Goal: Find specific page/section: Find specific page/section

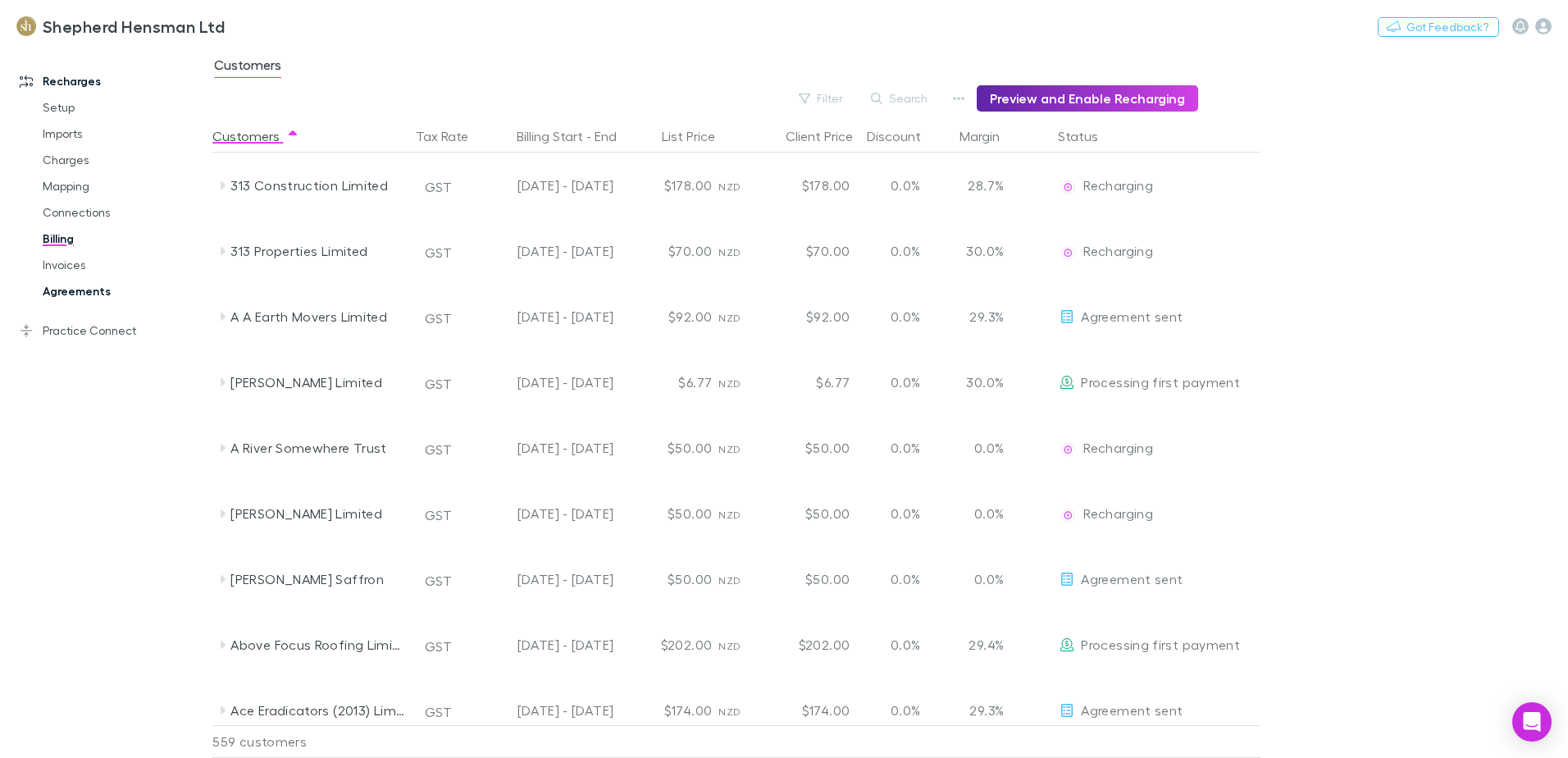
click at [94, 292] on link "Agreements" at bounding box center [124, 292] width 195 height 26
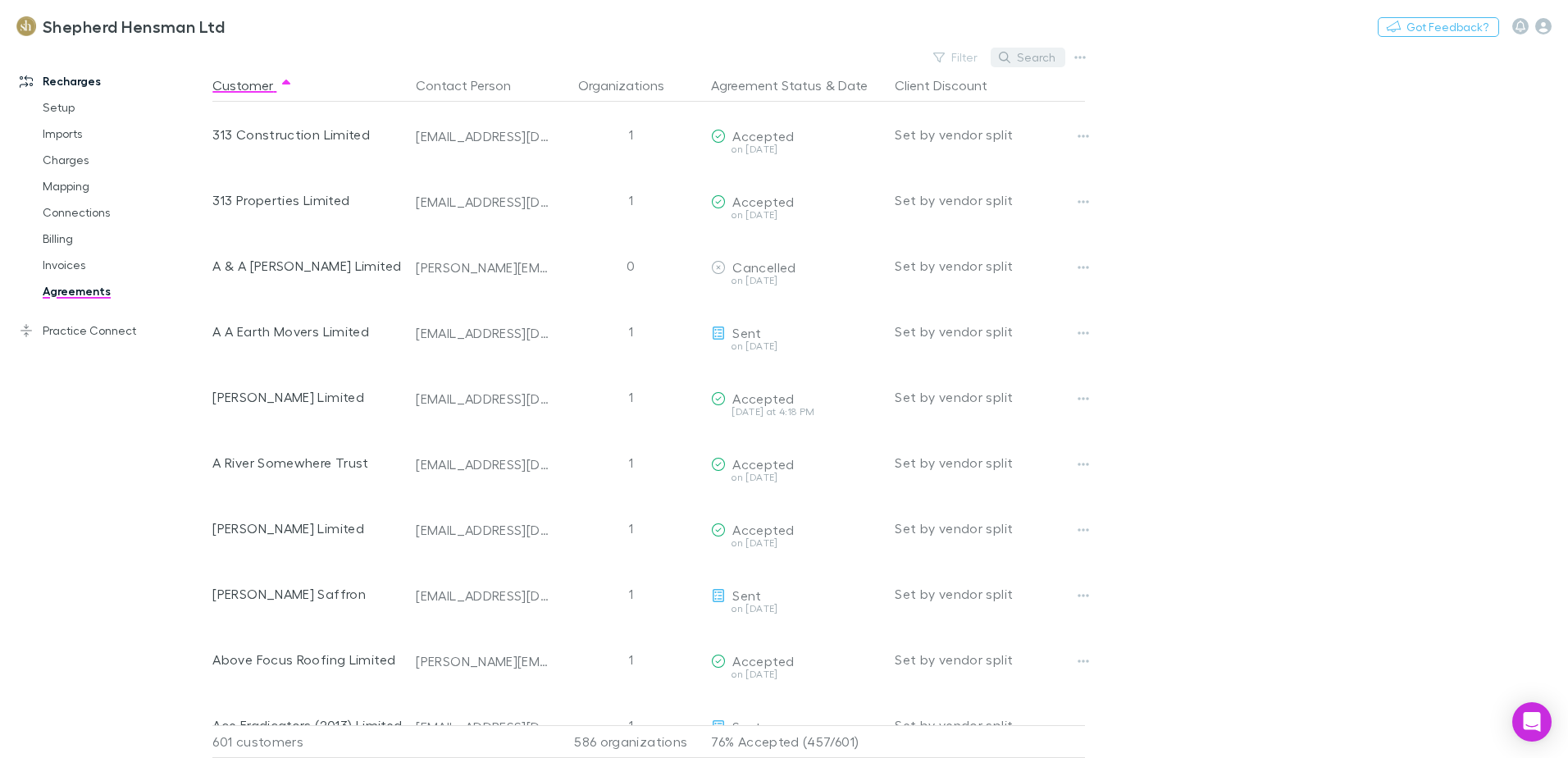
click at [1028, 57] on button "Search" at bounding box center [1029, 57] width 75 height 20
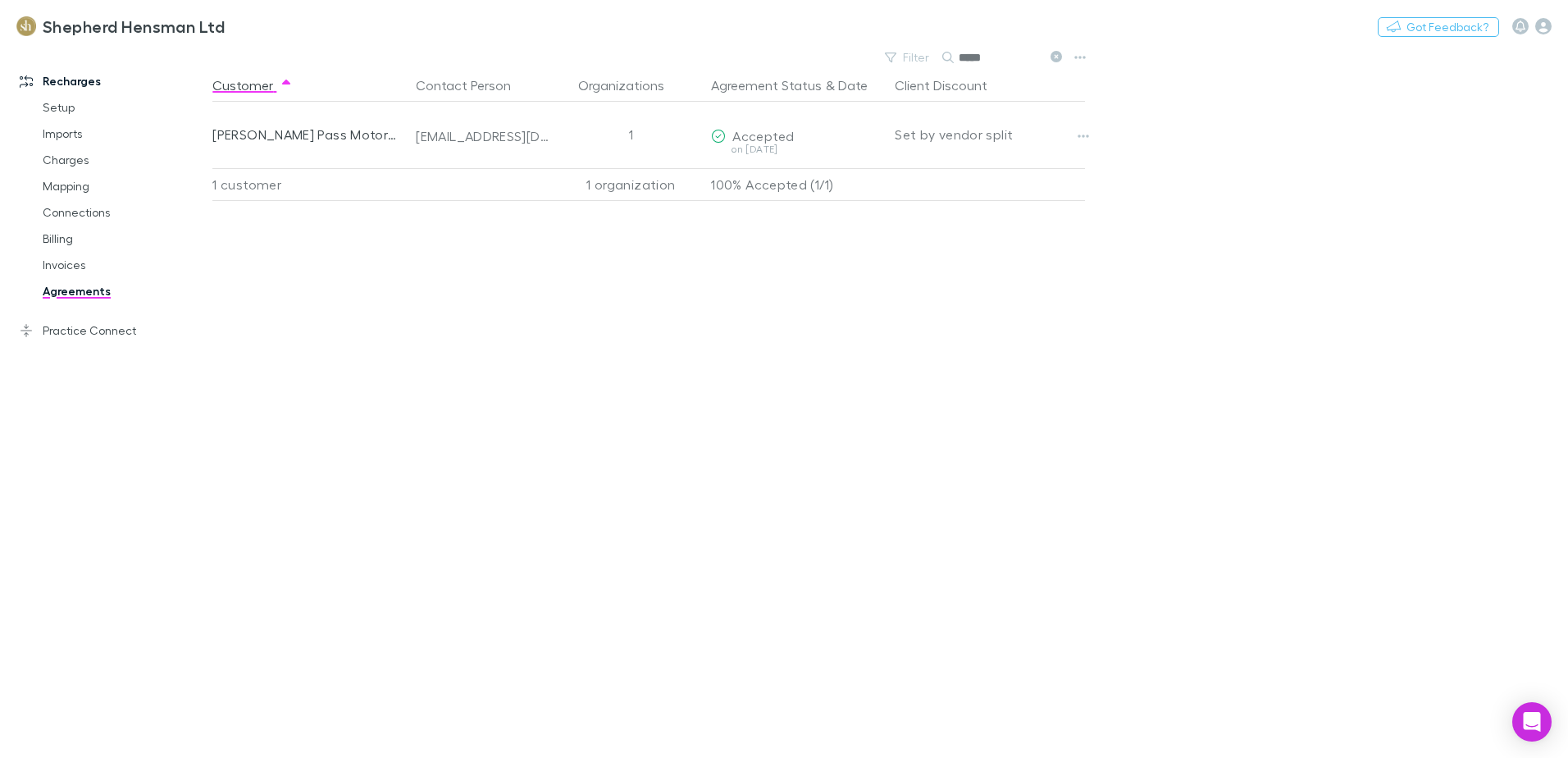
type input "*****"
click at [64, 184] on link "Mapping" at bounding box center [124, 186] width 195 height 26
